Goal: Task Accomplishment & Management: Manage account settings

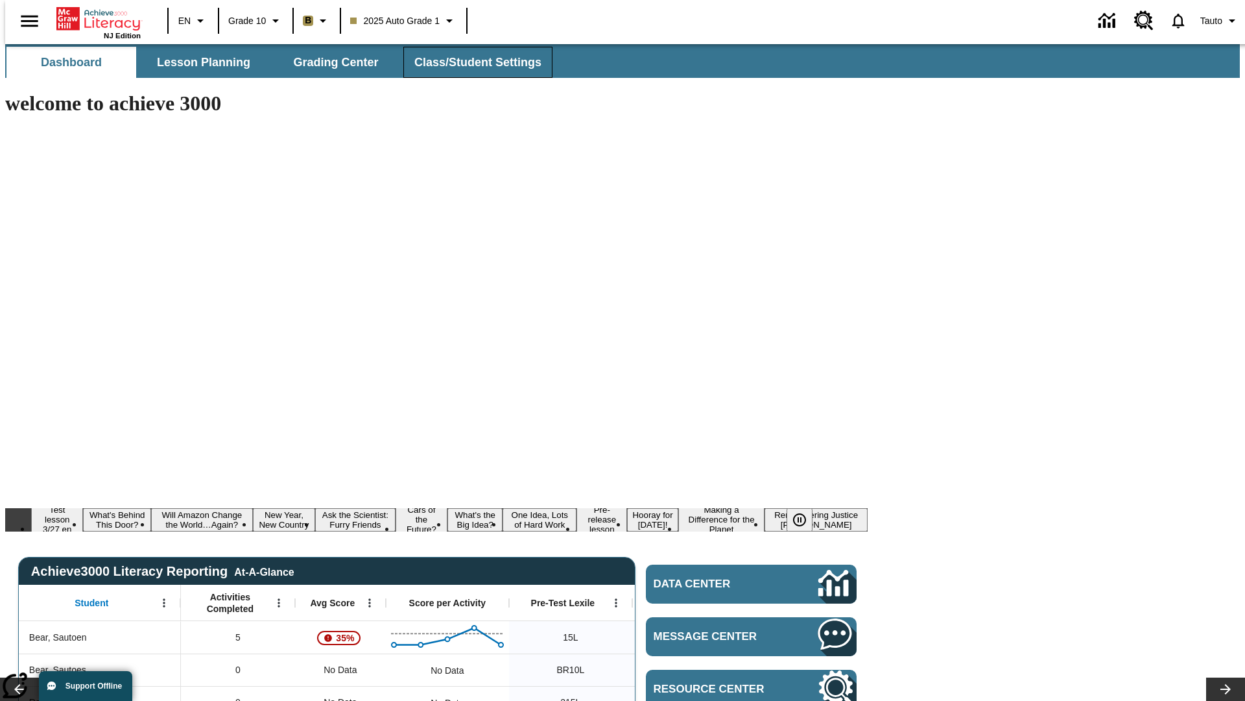
click at [471, 62] on span "Class/Student Settings" at bounding box center [477, 62] width 127 height 15
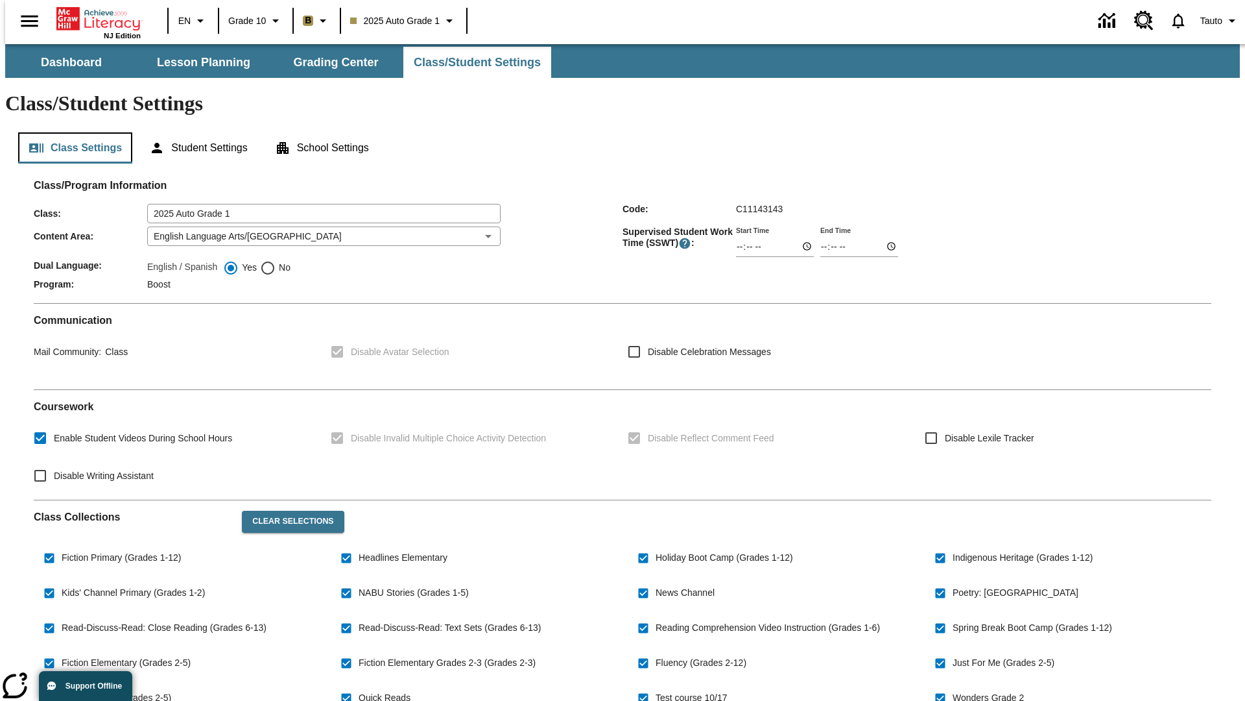
click at [70, 132] on button "Class Settings" at bounding box center [75, 147] width 114 height 31
checkbox input "true"
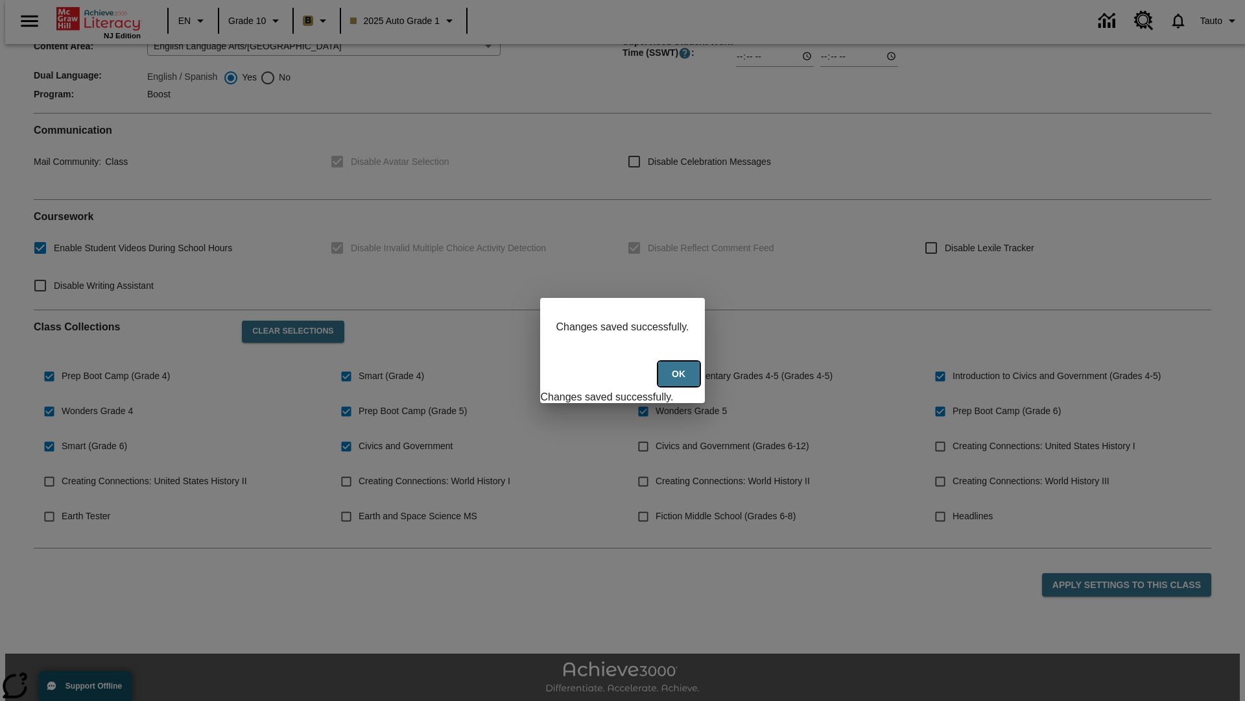
click at [680, 381] on button "Ok" at bounding box center [679, 373] width 42 height 25
